Goal: Navigation & Orientation: Find specific page/section

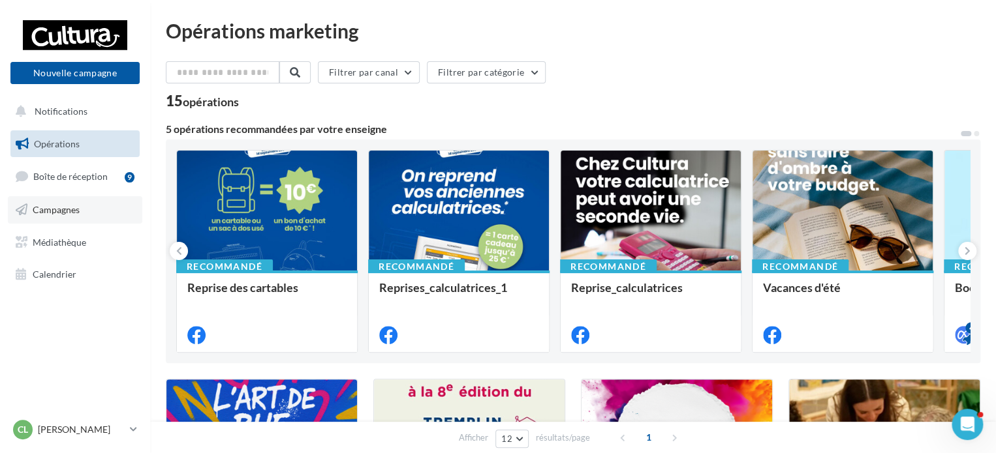
click at [72, 212] on span "Campagnes" at bounding box center [56, 209] width 47 height 11
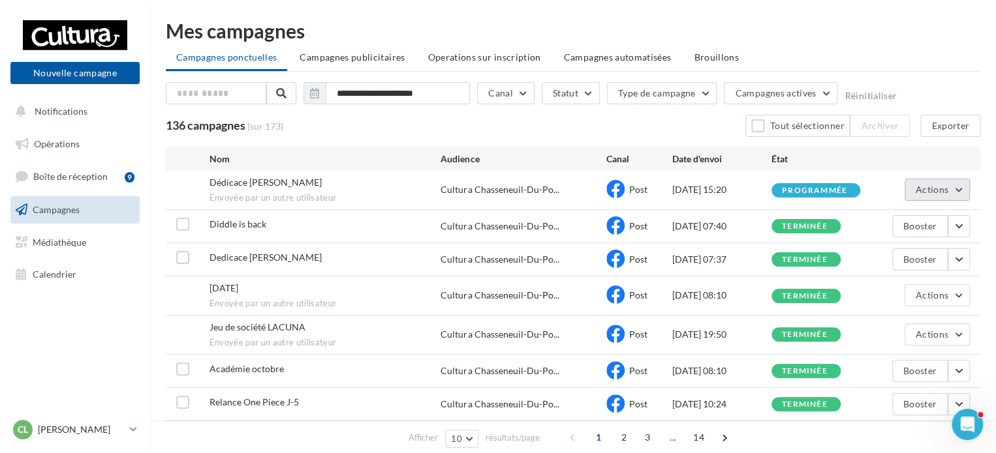
click at [958, 188] on button "Actions" at bounding box center [936, 190] width 65 height 22
